Goal: Check status: Check status

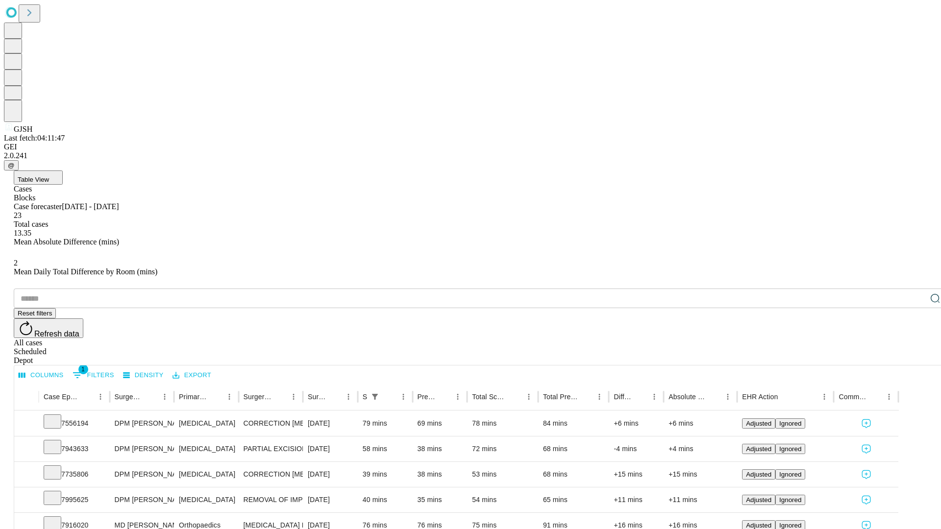
click at [878, 347] on div "Scheduled" at bounding box center [480, 351] width 933 height 9
